Goal: Task Accomplishment & Management: Manage account settings

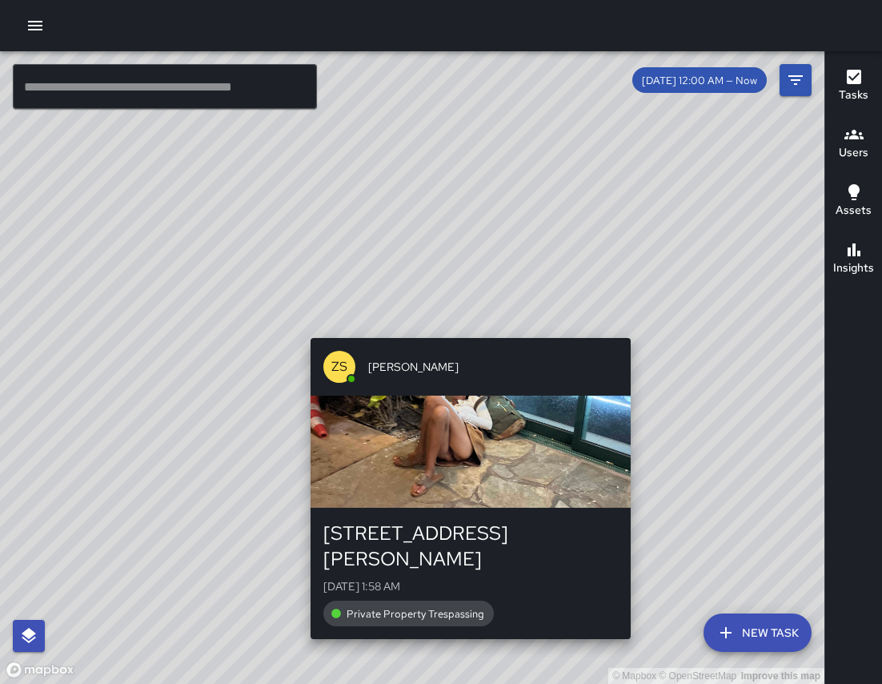
click at [637, 330] on div "© Mapbox © OpenStreetMap Improve this map ZS Zackary Secio 408 Lewers Street Mo…" at bounding box center [412, 367] width 824 height 632
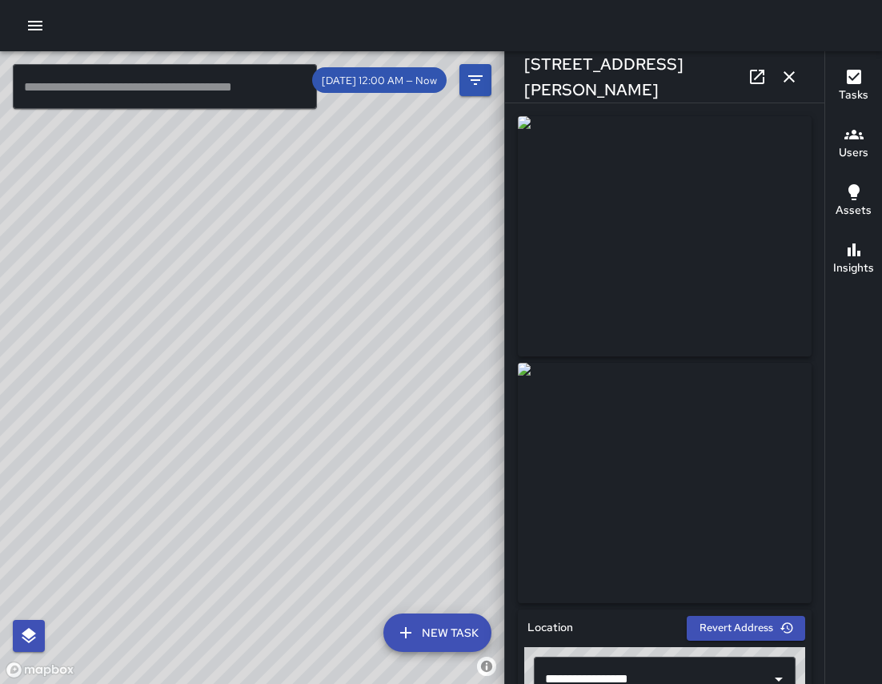
drag, startPoint x: 381, startPoint y: 250, endPoint x: 218, endPoint y: 182, distance: 176.6
click at [218, 183] on div "© Mapbox © OpenStreetMap Improve this map" at bounding box center [252, 367] width 504 height 632
click at [511, 325] on div at bounding box center [664, 356] width 307 height 493
click at [784, 83] on icon "button" at bounding box center [789, 76] width 19 height 19
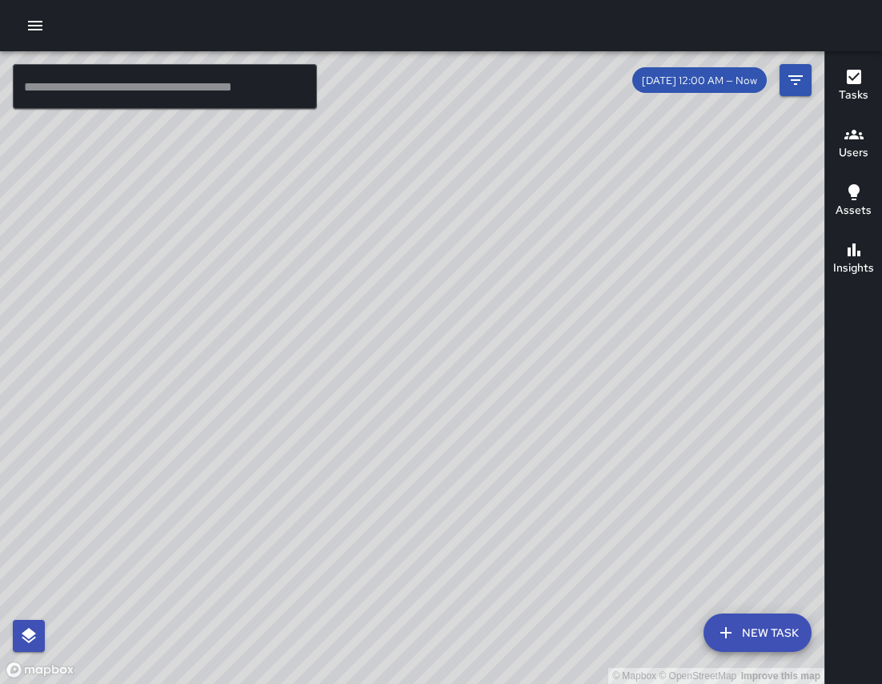
drag, startPoint x: 228, startPoint y: 373, endPoint x: -55, endPoint y: 106, distance: 389.6
click at [0, 106] on html "© Mapbox © OpenStreetMap Improve this map ​ New Task 8/11 12:00 AM — Now Map La…" at bounding box center [441, 342] width 882 height 684
drag, startPoint x: 475, startPoint y: 596, endPoint x: 327, endPoint y: 316, distance: 316.5
click at [327, 316] on div "© Mapbox © OpenStreetMap Improve this map" at bounding box center [412, 367] width 824 height 632
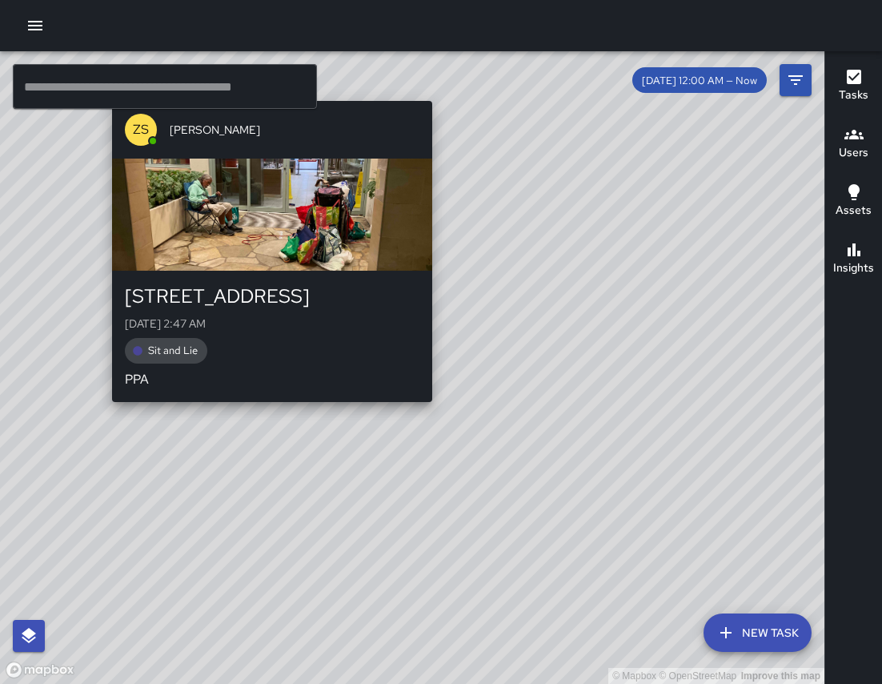
click at [267, 411] on div "© Mapbox © OpenStreetMap Improve this map ZS Zackary Secio 2476 Kalākaua Avenue…" at bounding box center [412, 367] width 824 height 632
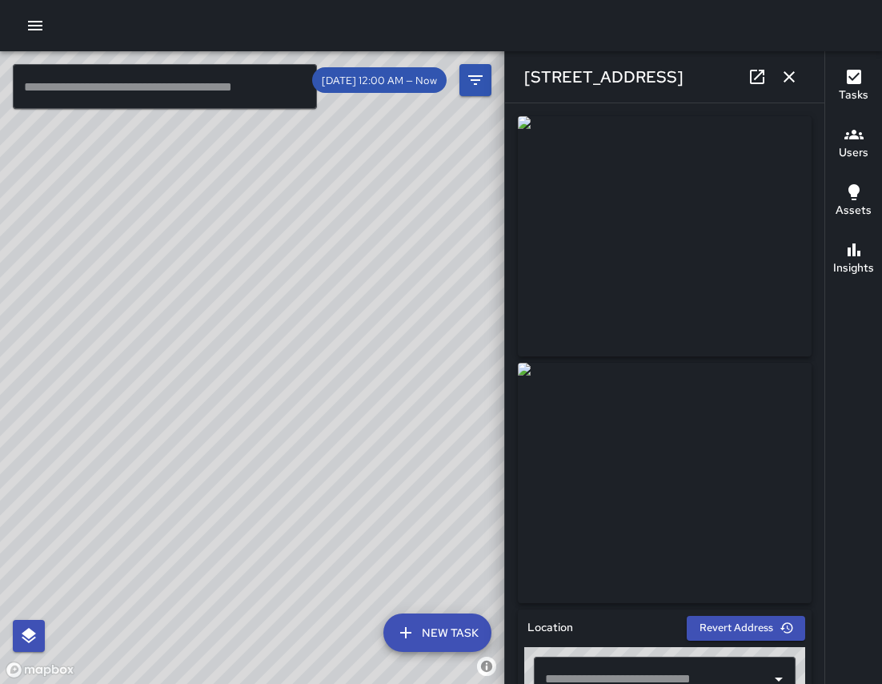
type input "**********"
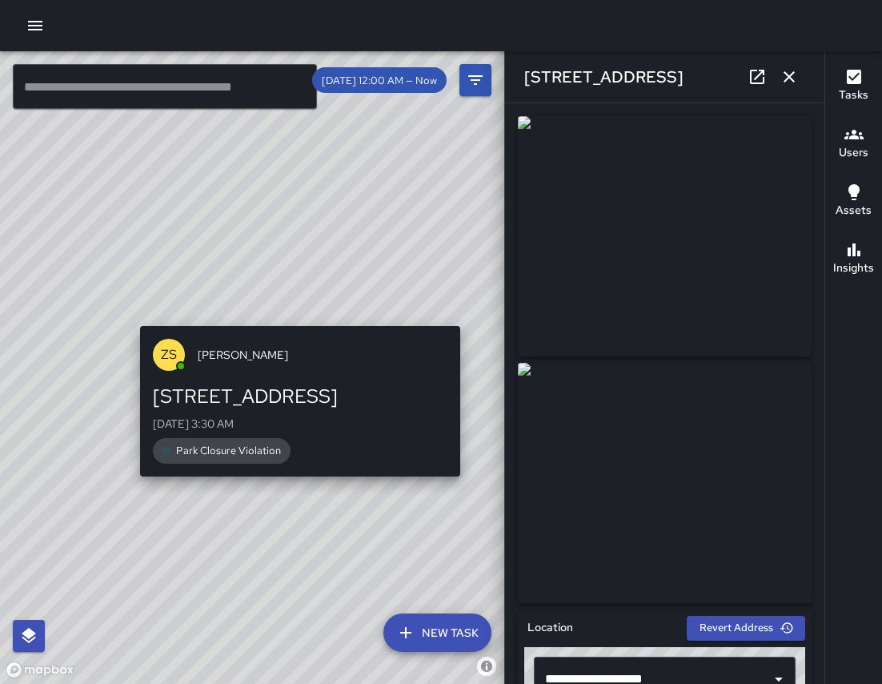
click at [133, 315] on div "© Mapbox © OpenStreetMap Improve this map ZS Zackary Secio 2479 Kalākaua Avenue…" at bounding box center [252, 367] width 504 height 632
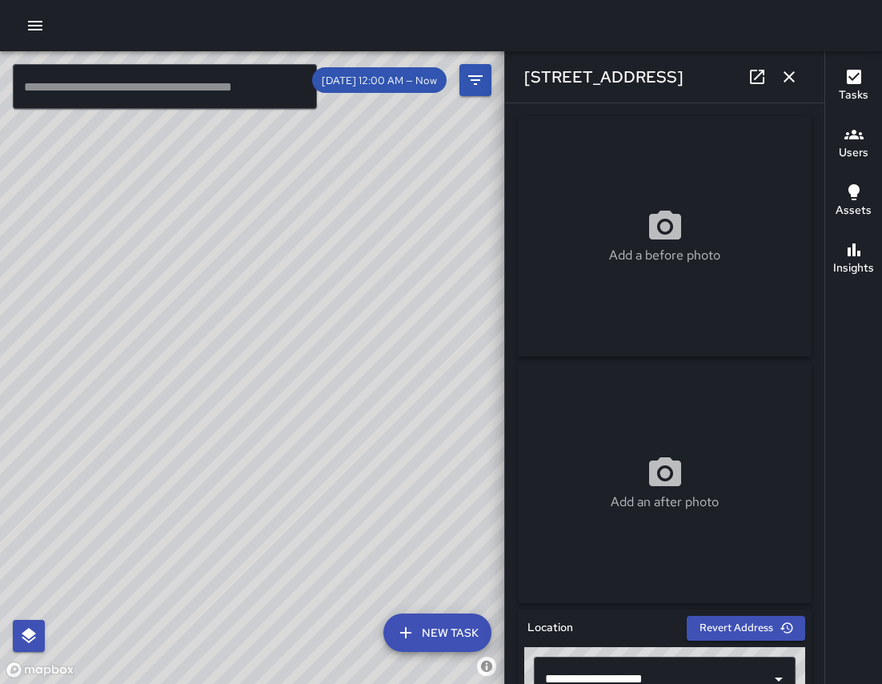
drag, startPoint x: 349, startPoint y: 231, endPoint x: 281, endPoint y: 26, distance: 216.7
click at [281, 26] on div "© Mapbox © OpenStreetMap Improve this map ​ New Task 8/11 12:00 AM — Now Map La…" at bounding box center [441, 342] width 882 height 684
click at [510, 259] on div "**********" at bounding box center [664, 393] width 319 height 580
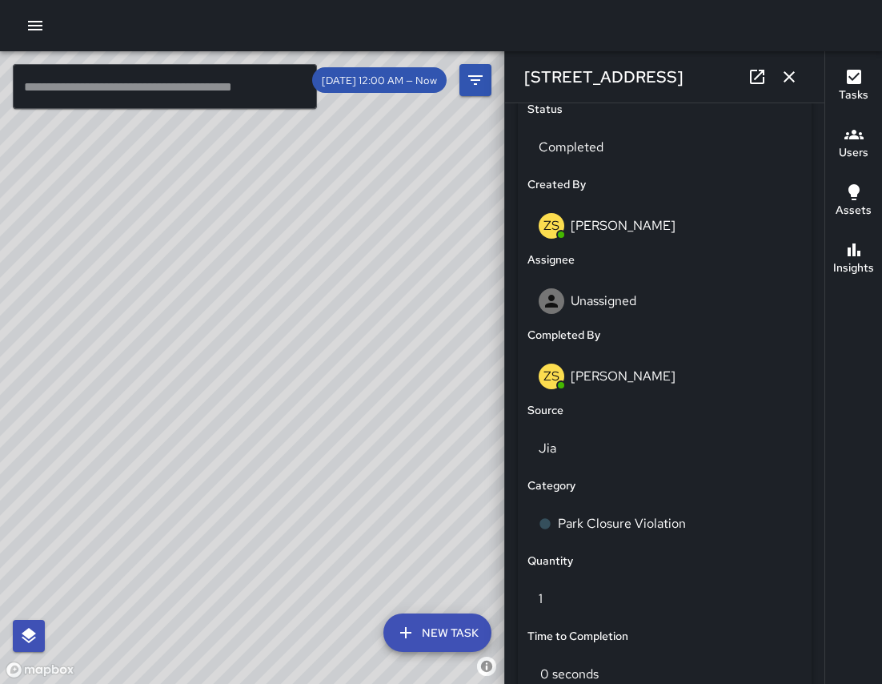
scroll to position [800, 0]
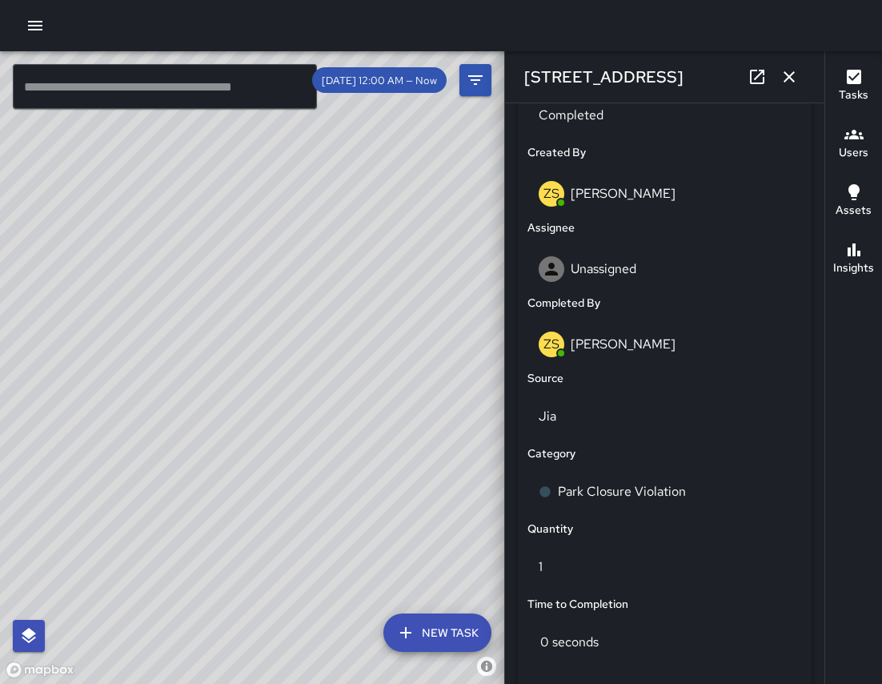
click at [423, 408] on div "© Mapbox © OpenStreetMap Improve this map" at bounding box center [252, 367] width 504 height 632
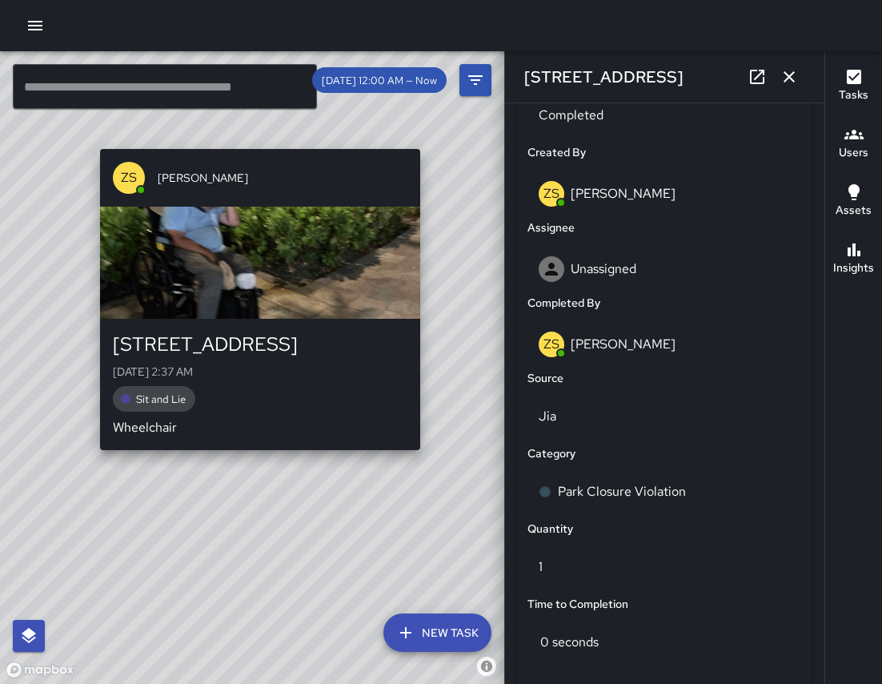
click at [427, 454] on div "© Mapbox © OpenStreetMap Improve this map ZS Zackary Secio 2522 Kalākaua Avenue…" at bounding box center [252, 367] width 504 height 632
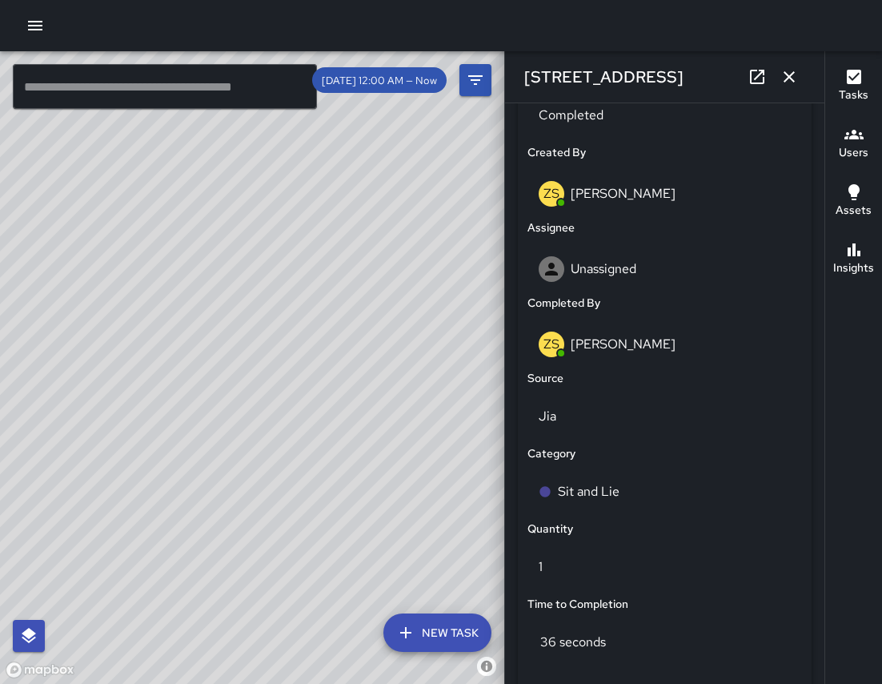
click at [814, 255] on div "**********" at bounding box center [664, 362] width 307 height 1121
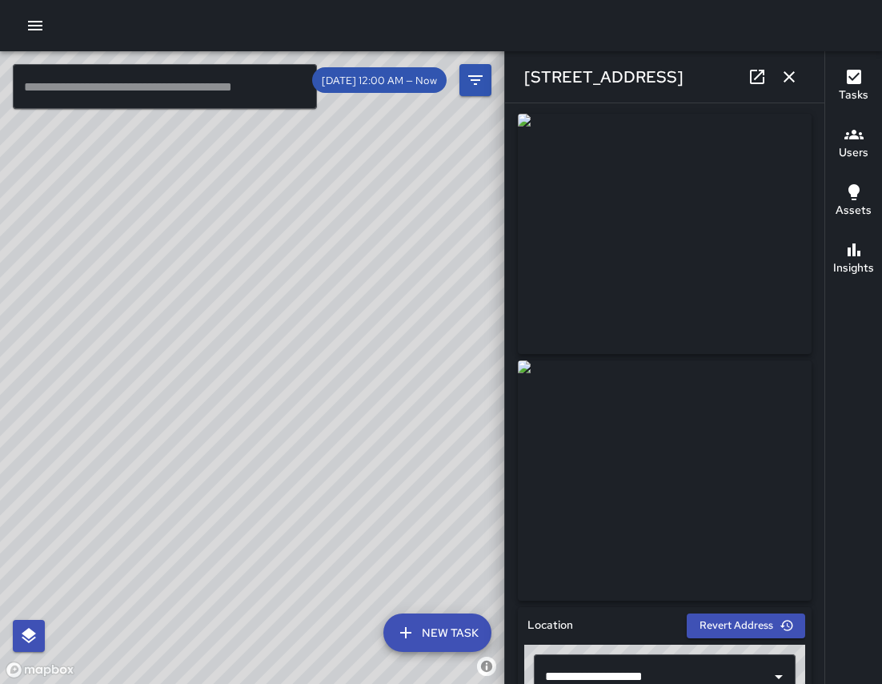
scroll to position [0, 0]
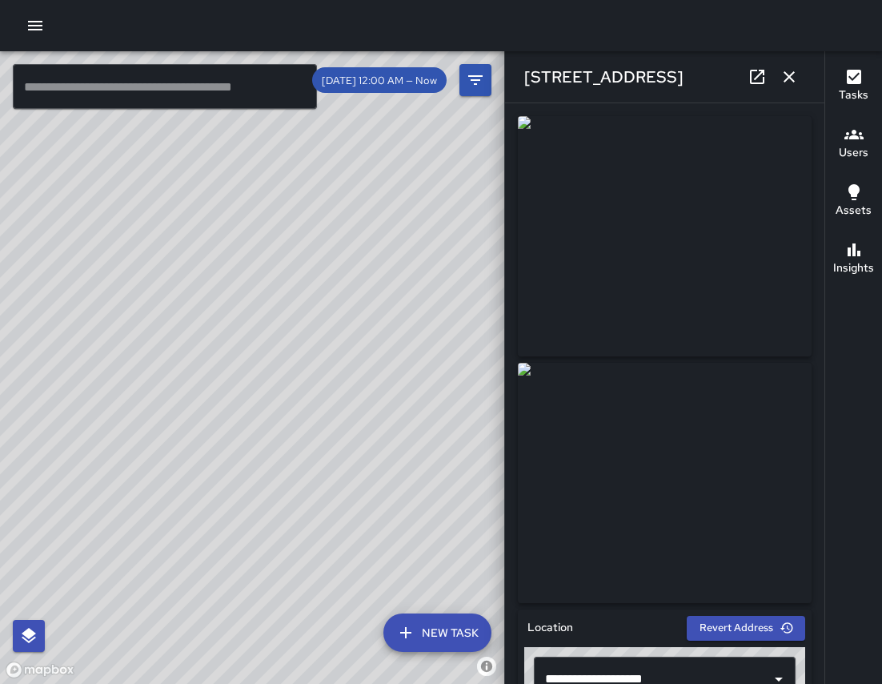
drag, startPoint x: 390, startPoint y: 307, endPoint x: 387, endPoint y: 92, distance: 215.3
click at [387, 92] on div "© Mapbox © OpenStreetMap Improve this map ​ New Task 8/11 12:00 AM — Now Map La…" at bounding box center [252, 367] width 504 height 632
click at [789, 74] on icon "button" at bounding box center [789, 76] width 19 height 19
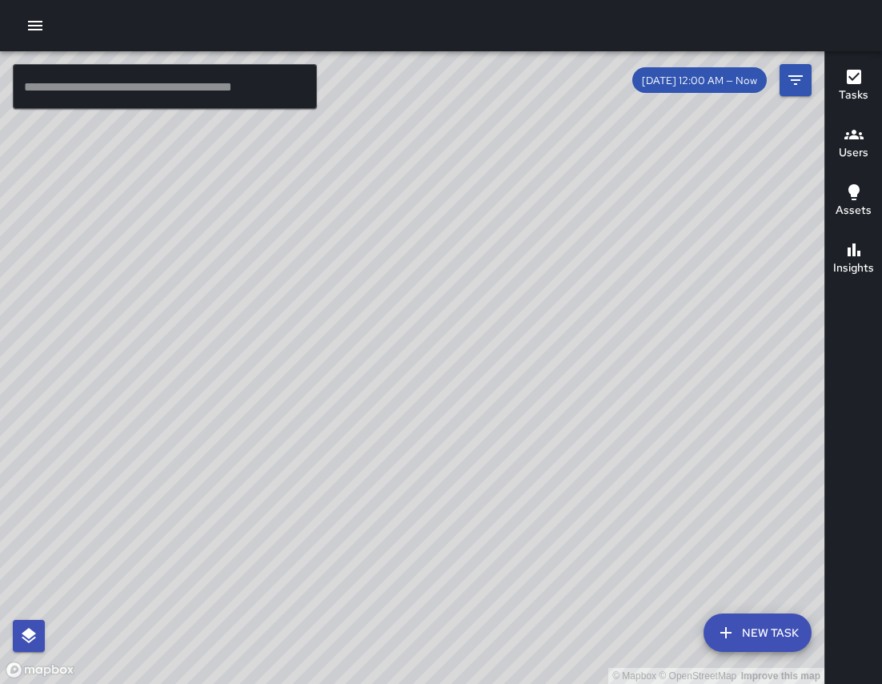
drag, startPoint x: 668, startPoint y: 272, endPoint x: 704, endPoint y: 778, distance: 507.1
click at [704, 683] on html "© Mapbox © OpenStreetMap Improve this map ​ New Task 8/11 12:00 AM — Now Map La…" at bounding box center [441, 342] width 882 height 684
drag, startPoint x: 293, startPoint y: 399, endPoint x: 834, endPoint y: 779, distance: 661.3
click at [834, 683] on html "© Mapbox © OpenStreetMap Improve this map ​ New Task 8/11 12:00 AM — Now Map La…" at bounding box center [441, 342] width 882 height 684
click at [429, 186] on div "© Mapbox © OpenStreetMap Improve this map" at bounding box center [412, 367] width 824 height 632
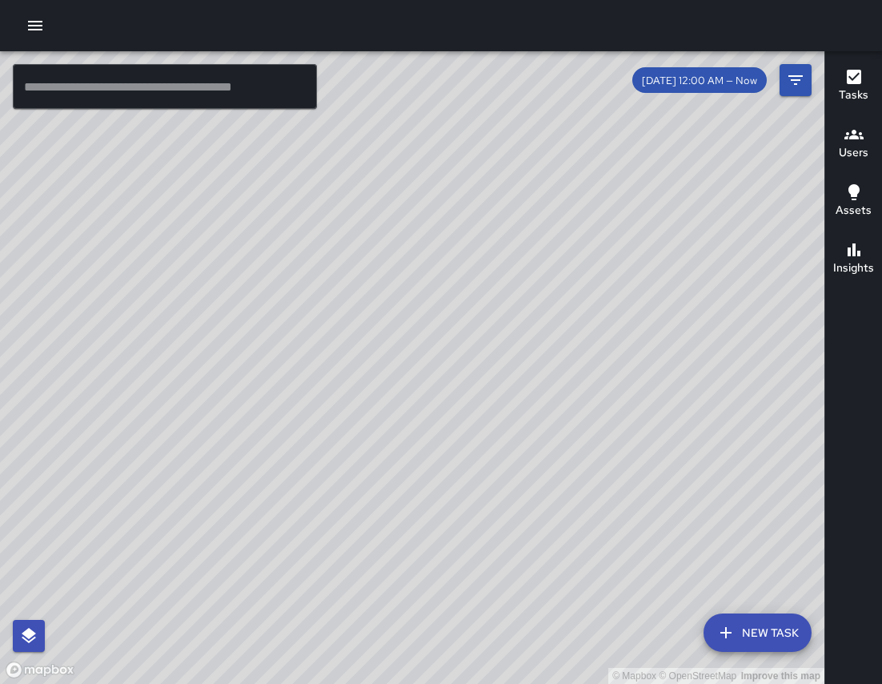
click at [31, 25] on icon "button" at bounding box center [35, 26] width 14 height 10
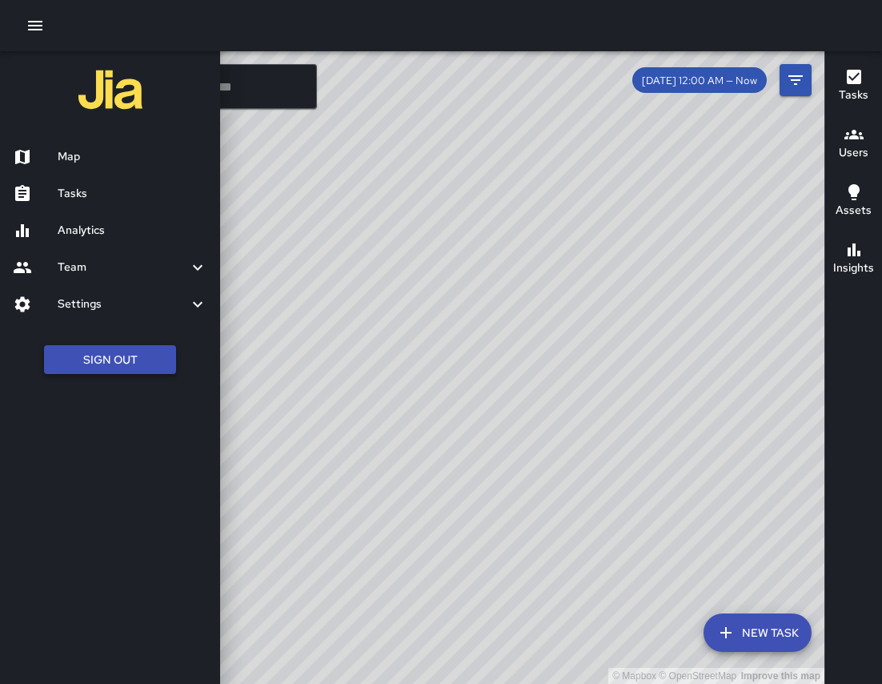
click at [105, 359] on button "Sign Out" at bounding box center [110, 360] width 132 height 30
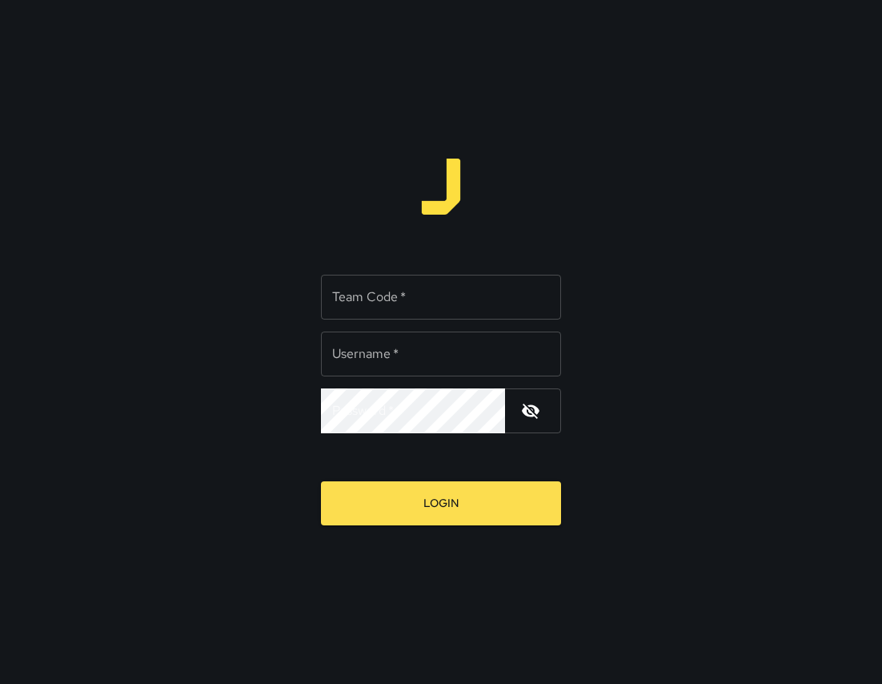
click at [460, 318] on input "Team Code   *" at bounding box center [441, 297] width 240 height 45
type input "*****"
click at [404, 369] on input "Username   *" at bounding box center [441, 353] width 240 height 45
type input "******"
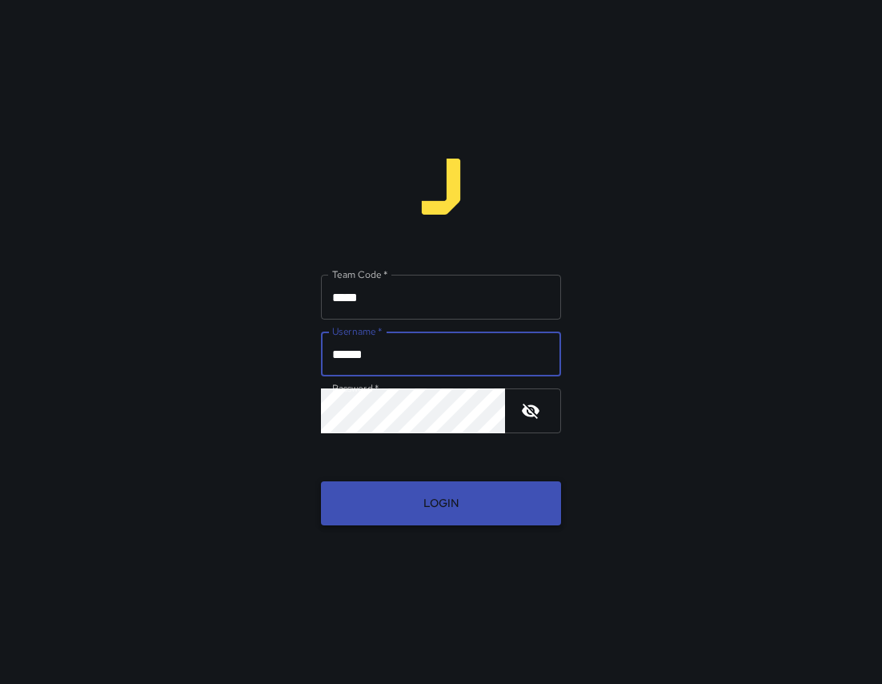
click at [396, 519] on button "Login" at bounding box center [441, 503] width 240 height 44
